Goal: Find specific page/section: Find specific page/section

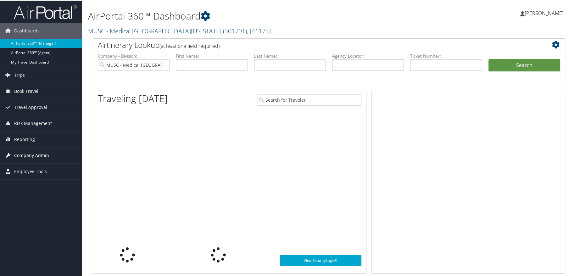
click at [27, 153] on span "Company Admin" at bounding box center [31, 155] width 35 height 16
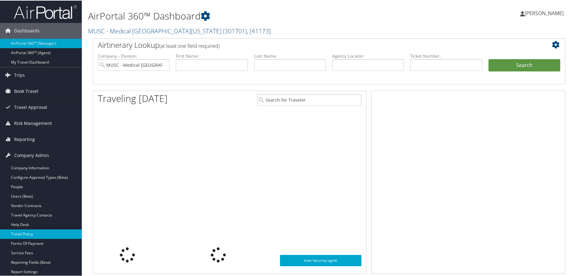
click at [29, 234] on link "Travel Policy" at bounding box center [41, 233] width 82 height 9
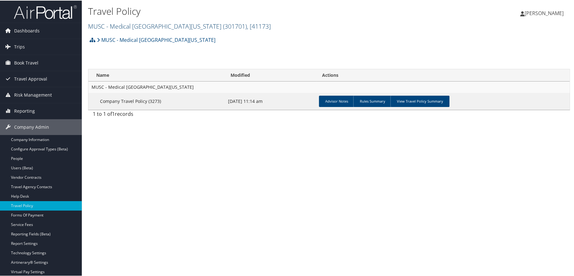
click at [140, 25] on link "MUSC - [GEOGRAPHIC_DATA][US_STATE] ( 301701 ) , [ 41173 ]" at bounding box center [179, 25] width 183 height 8
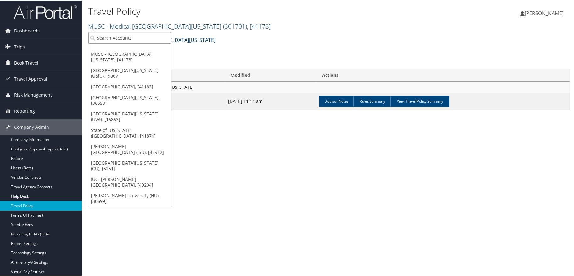
click at [131, 36] on input "search" at bounding box center [129, 37] width 83 height 12
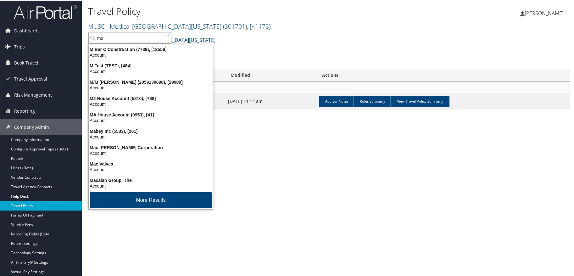
type input "msu"
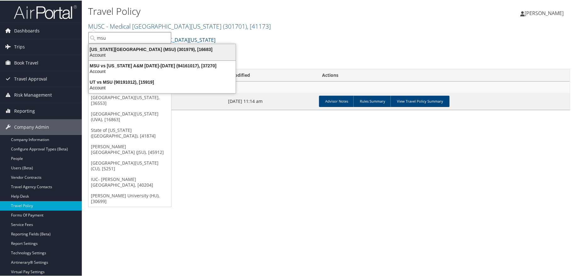
click at [131, 48] on div "[US_STATE][GEOGRAPHIC_DATA] (MSU) (301979), [16683]" at bounding box center [162, 49] width 154 height 6
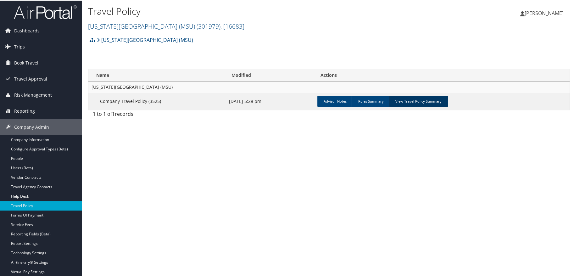
click at [404, 101] on link "View Travel Policy Summary" at bounding box center [418, 100] width 59 height 11
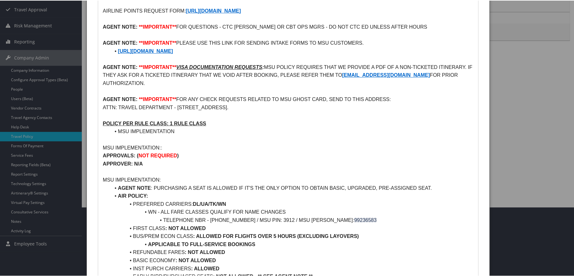
scroll to position [126, 0]
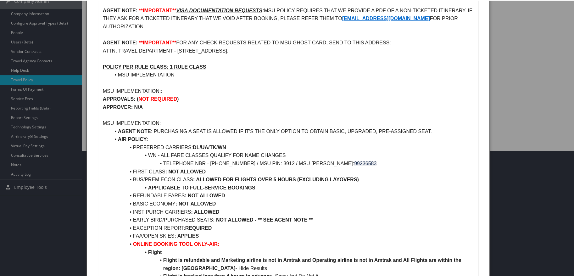
click at [520, 82] on div at bounding box center [288, 138] width 576 height 276
